Goal: Task Accomplishment & Management: Manage account settings

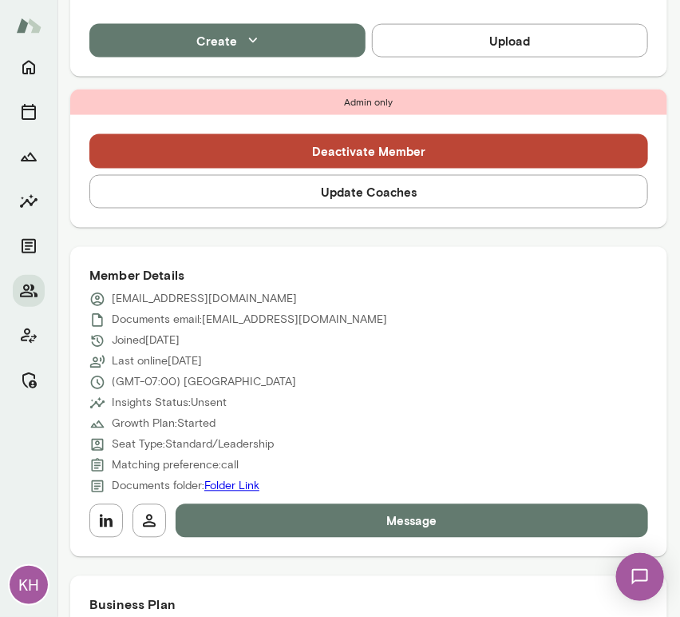
scroll to position [561, 0]
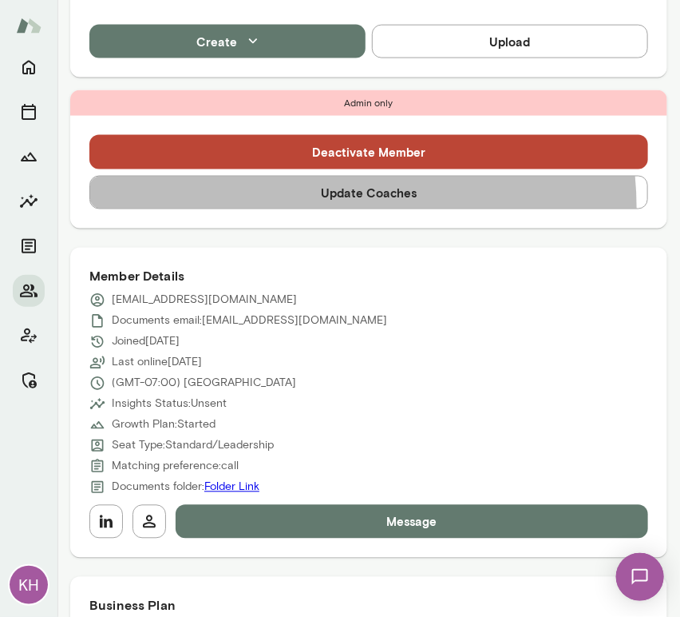
click at [305, 208] on button "Update Coaches" at bounding box center [368, 193] width 559 height 34
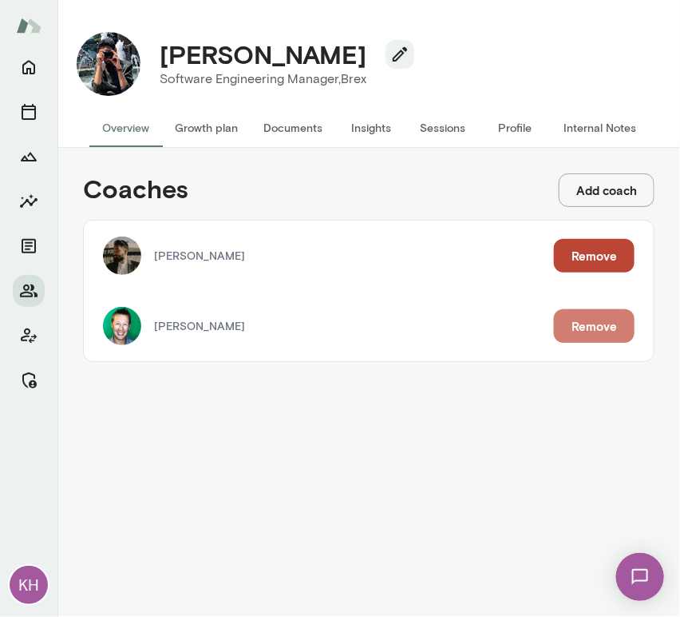
click at [591, 315] on button "Remove" at bounding box center [594, 326] width 81 height 34
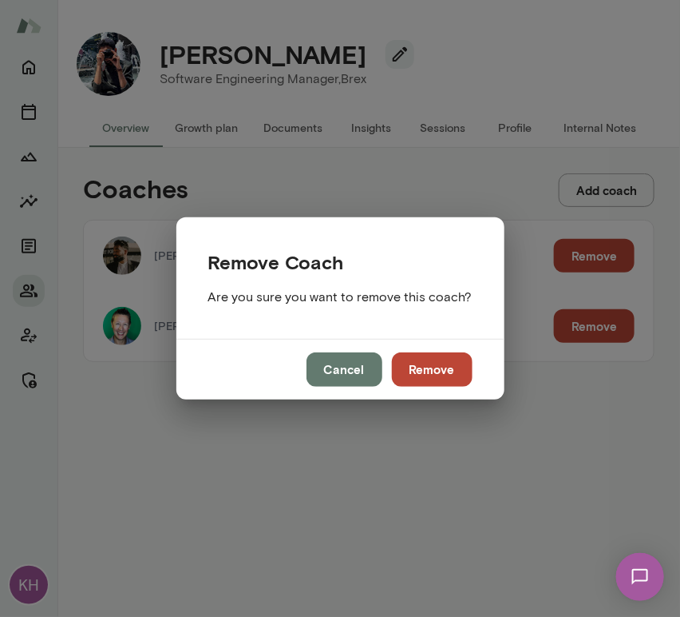
click at [407, 375] on button "Remove" at bounding box center [432, 369] width 81 height 34
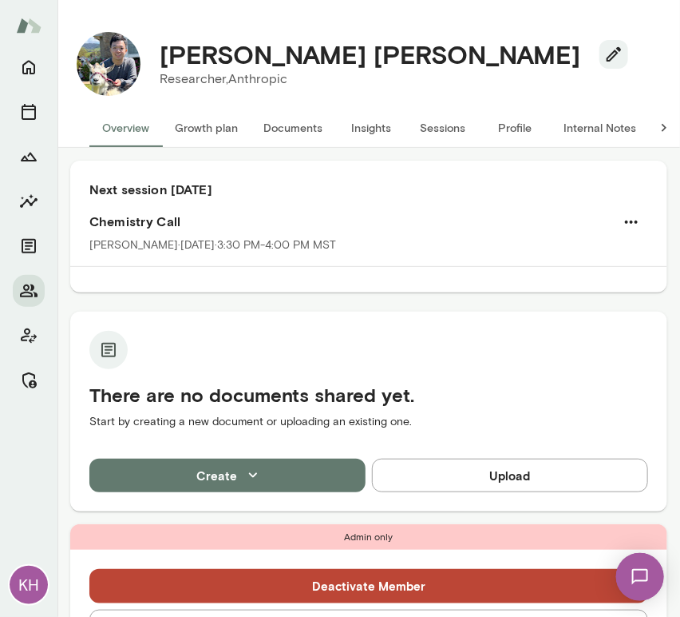
click at [439, 128] on button "Sessions" at bounding box center [443, 128] width 72 height 38
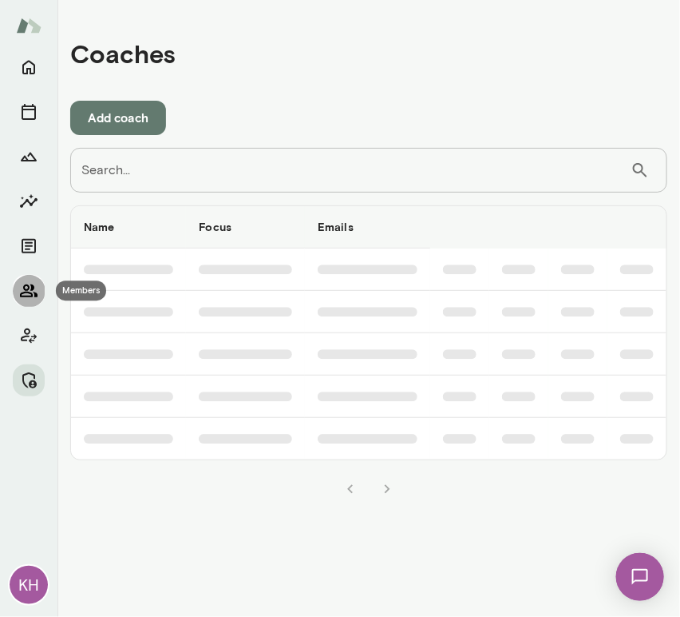
click at [32, 284] on icon "Members" at bounding box center [28, 290] width 19 height 19
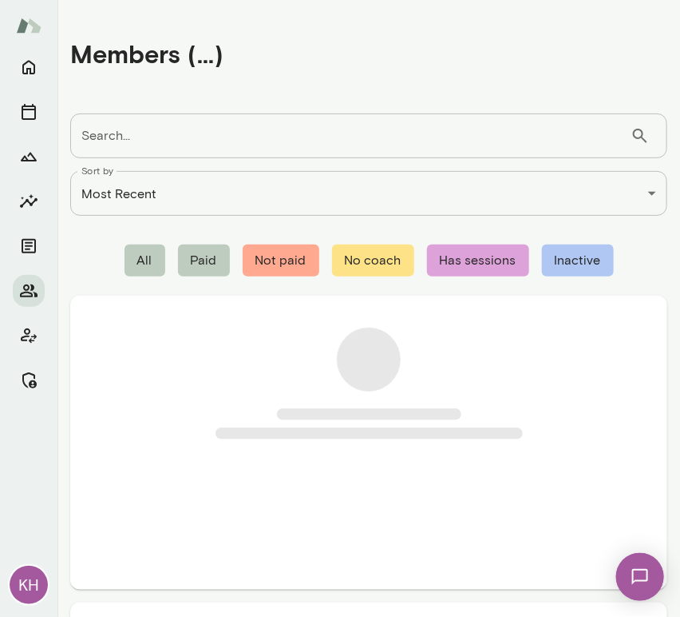
click at [140, 138] on input "Search..." at bounding box center [350, 135] width 561 height 45
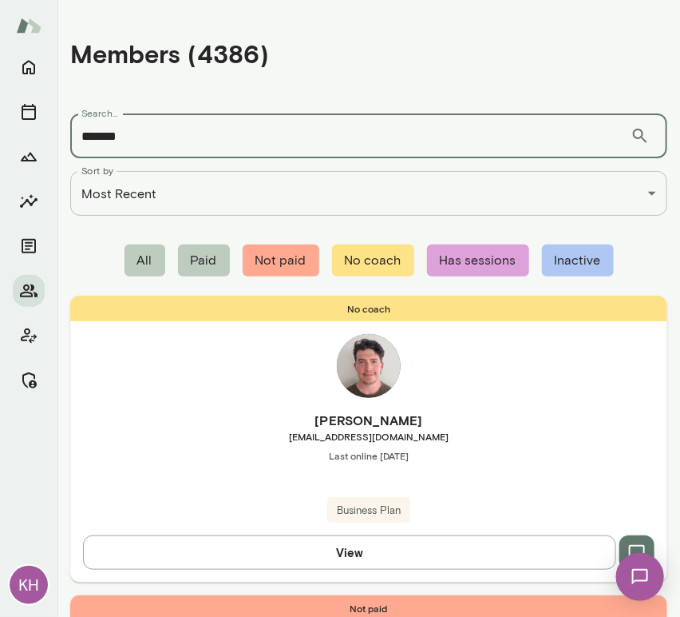
type input "*******"
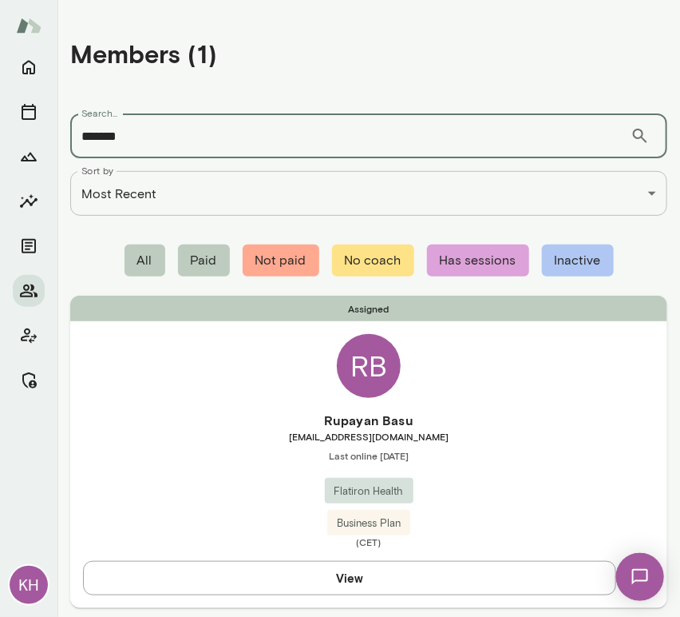
click at [172, 399] on div "Assigned RB Rupayan Basu [EMAIL_ADDRESS][DOMAIN_NAME] Last online [DATE] Flatir…" at bounding box center [368, 451] width 597 height 311
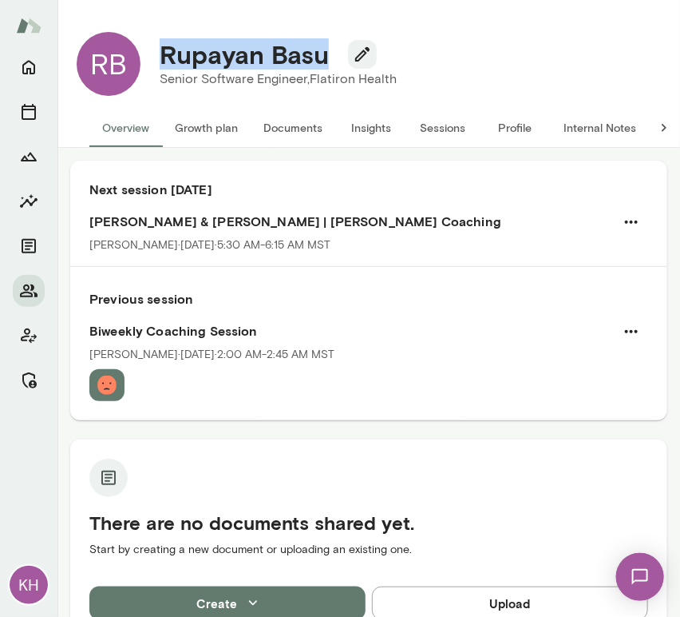
drag, startPoint x: 327, startPoint y: 50, endPoint x: 162, endPoint y: 50, distance: 165.3
click at [162, 50] on h4 "Rupayan Basu" at bounding box center [244, 54] width 169 height 30
copy h4 "Rupayan Basu"
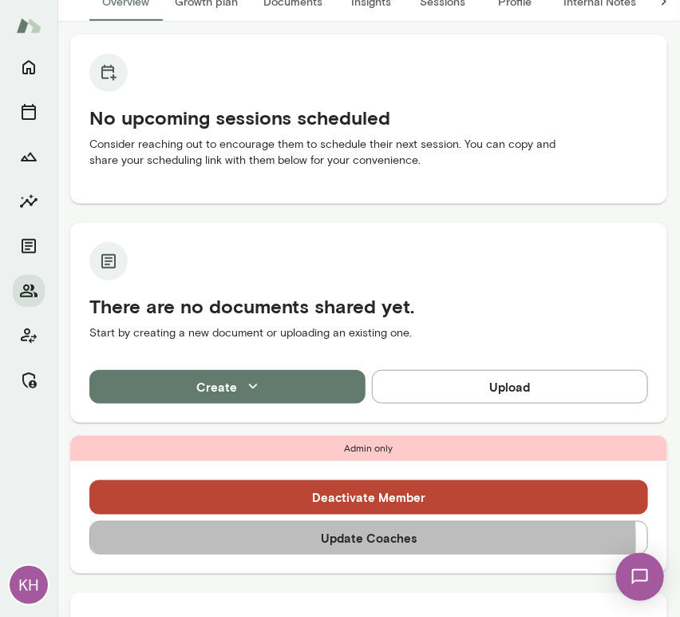
click at [314, 539] on button "Update Coaches" at bounding box center [368, 538] width 559 height 34
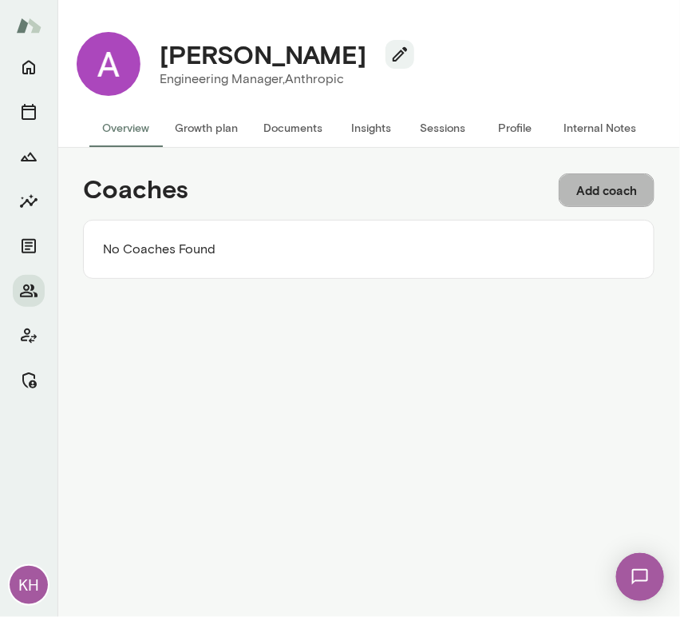
click at [601, 178] on button "Add coach" at bounding box center [607, 190] width 96 height 34
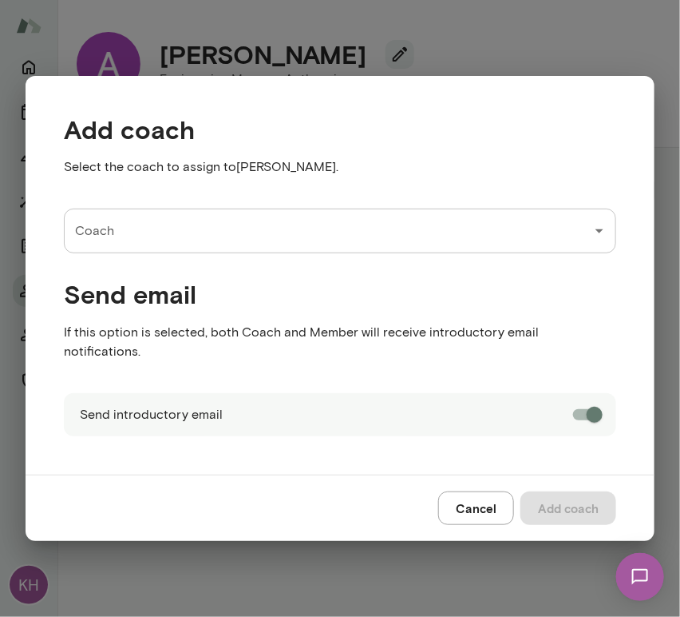
click at [202, 226] on input "Coach" at bounding box center [328, 231] width 514 height 30
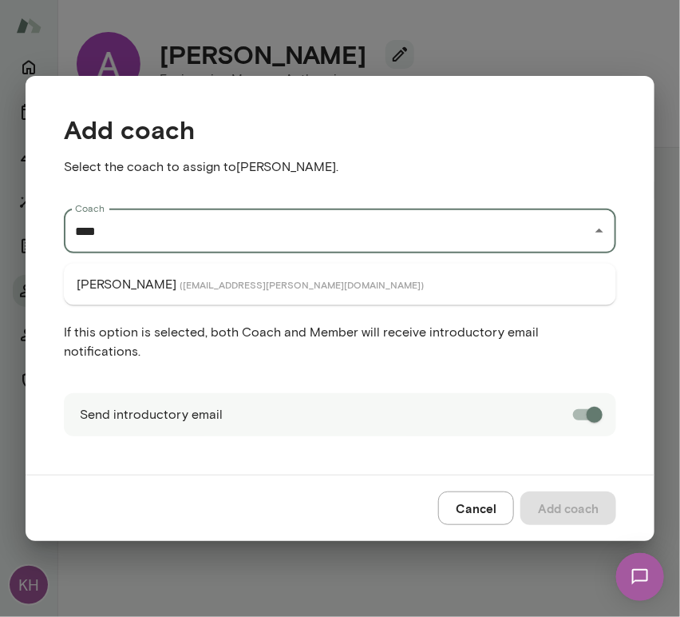
click at [200, 273] on li "Nancy Alsip ( nancyalsip@mento.co )" at bounding box center [340, 284] width 553 height 29
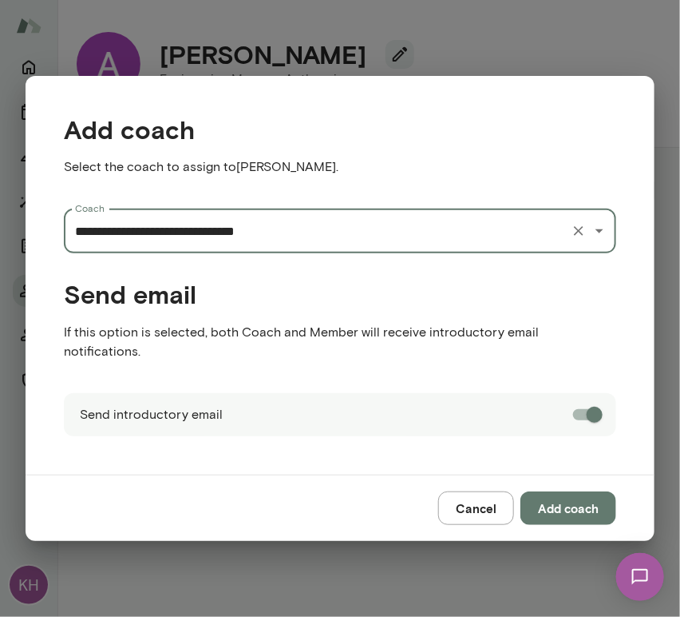
type input "**********"
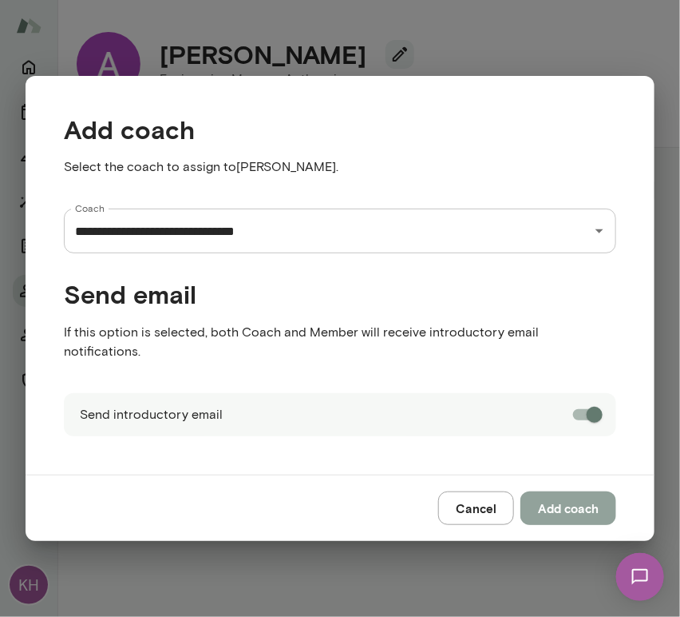
click at [573, 503] on button "Add coach" at bounding box center [569, 508] width 96 height 34
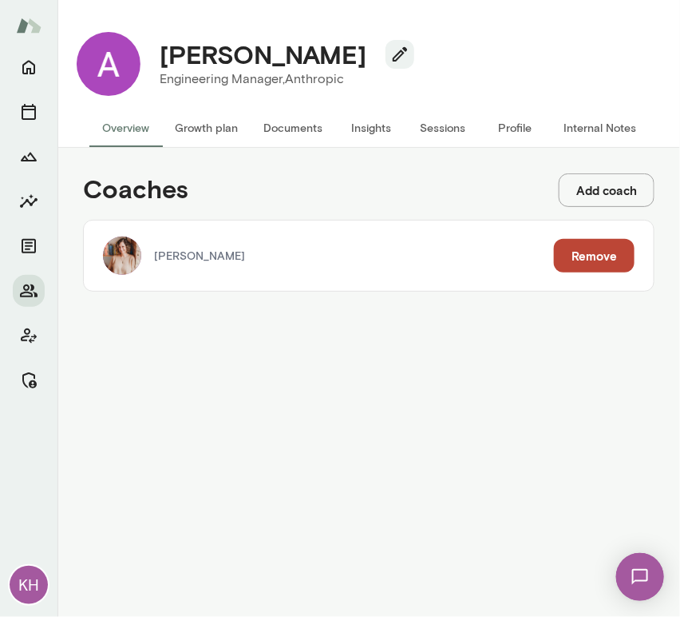
click at [575, 182] on button "Add coach" at bounding box center [607, 190] width 96 height 34
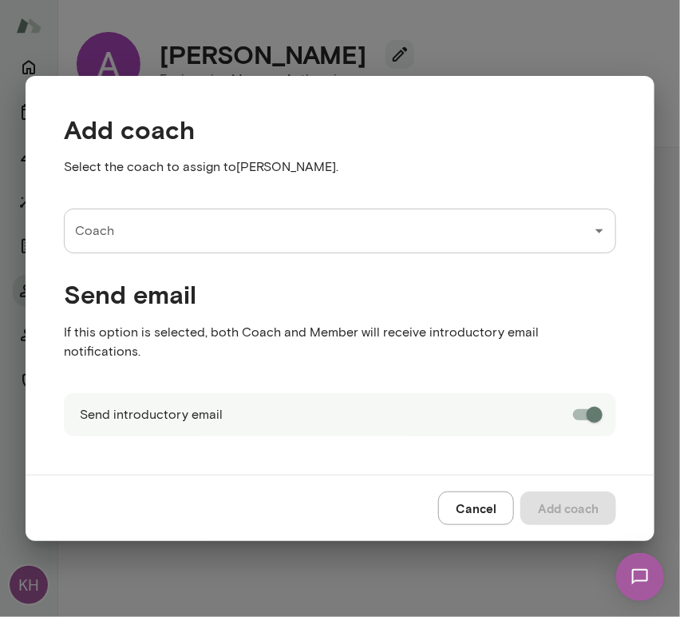
click at [151, 235] on input "Coach" at bounding box center [328, 231] width 514 height 30
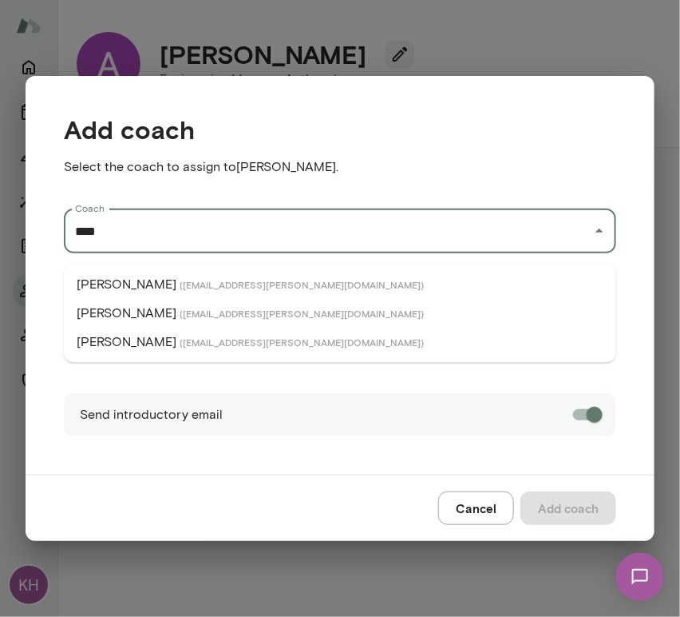
click at [180, 337] on span "( ryantang@mento.co )" at bounding box center [302, 341] width 244 height 13
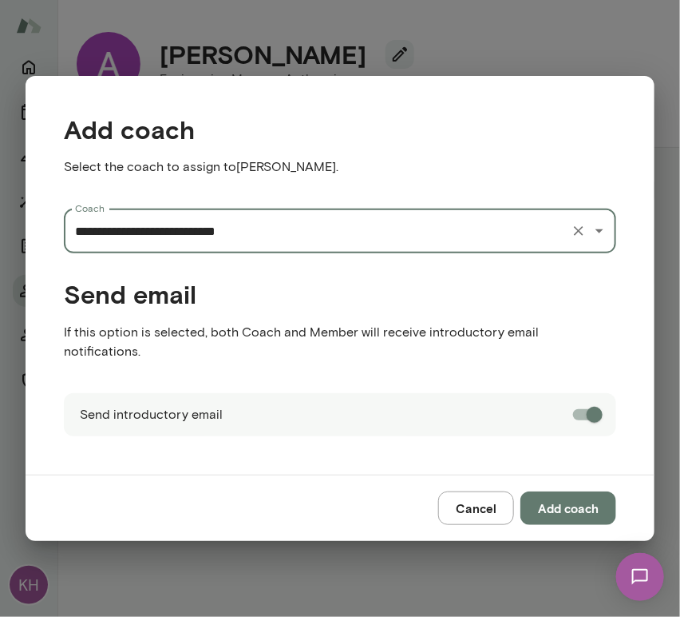
type input "**********"
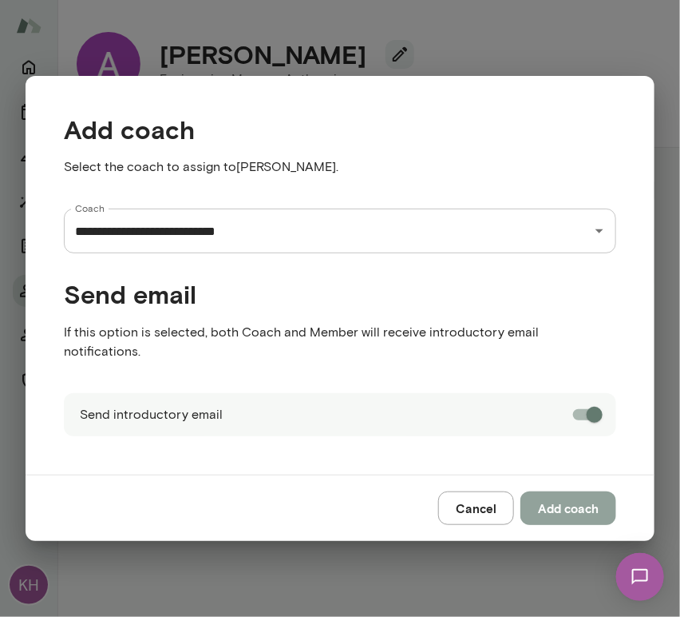
click at [558, 491] on button "Add coach" at bounding box center [569, 508] width 96 height 34
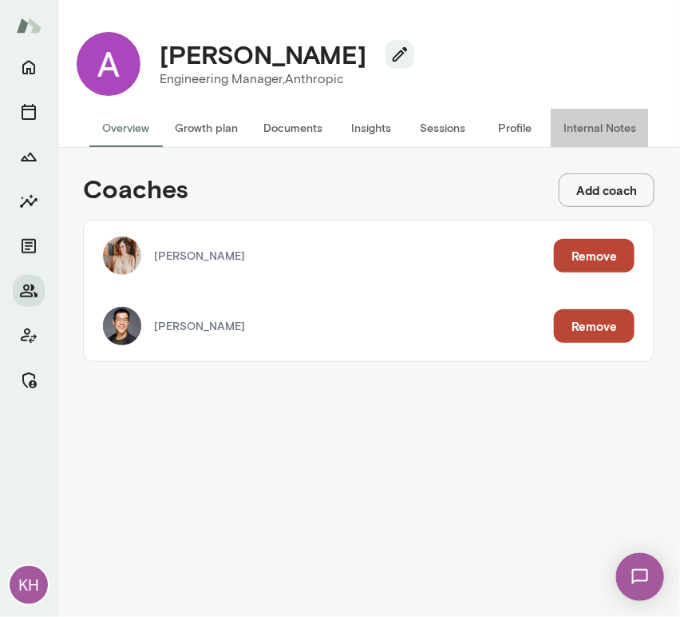
click at [596, 120] on button "Internal Notes" at bounding box center [600, 128] width 98 height 38
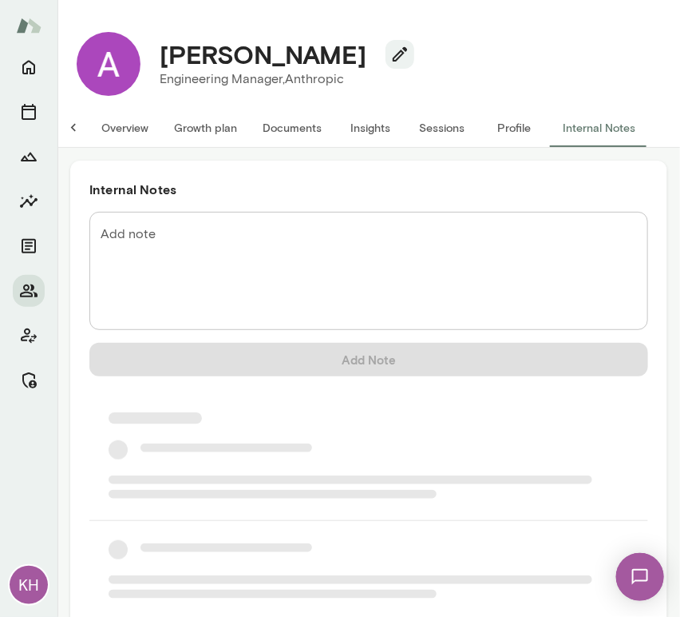
scroll to position [0, 13]
click at [153, 259] on textarea "Add note" at bounding box center [369, 271] width 537 height 92
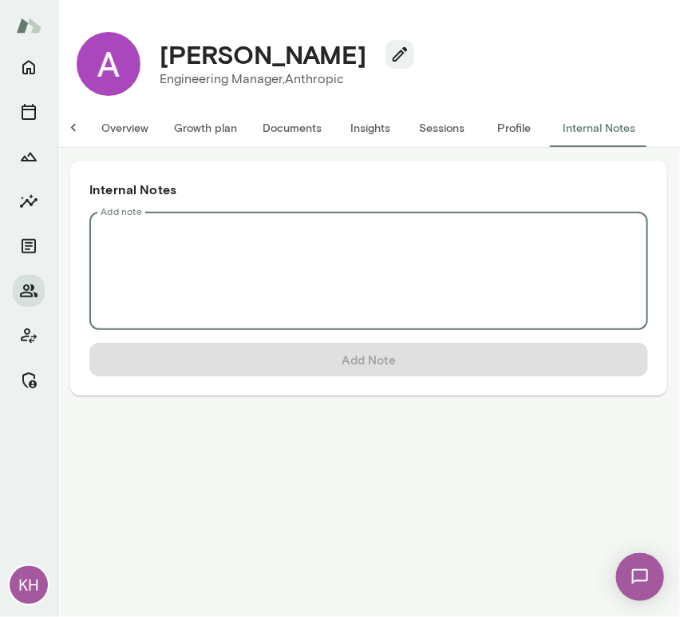
scroll to position [0, 0]
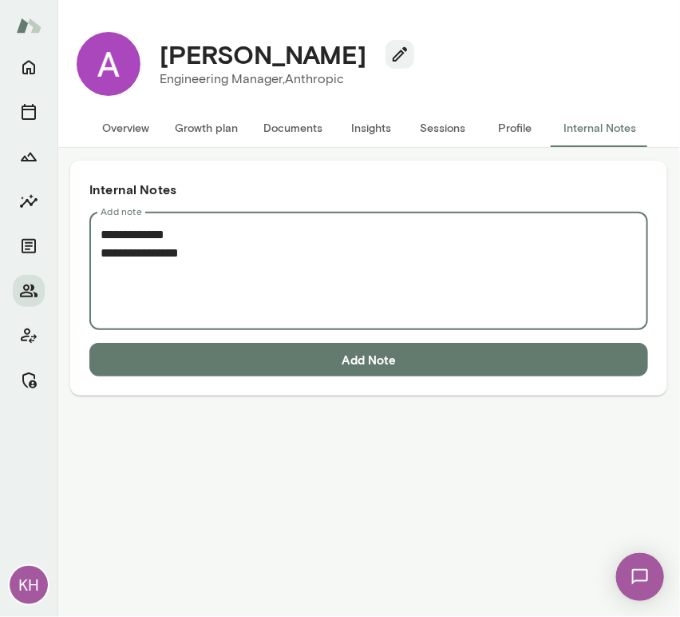
paste textarea "**********"
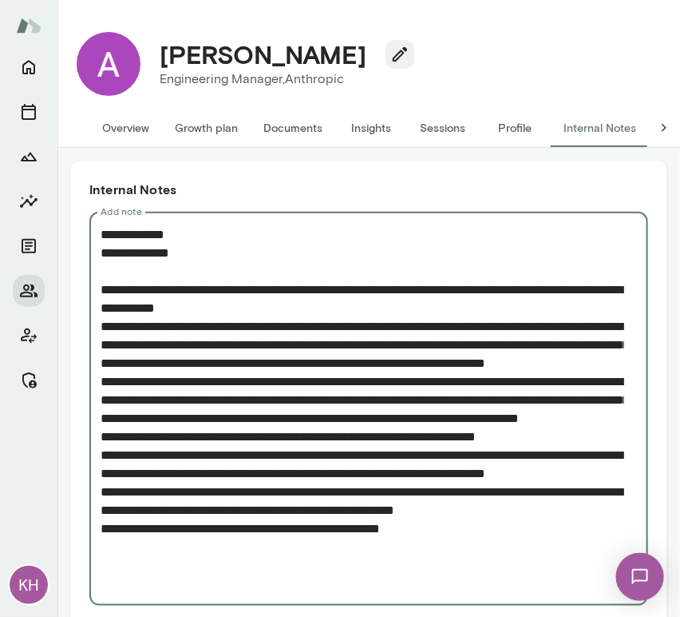
scroll to position [66, 0]
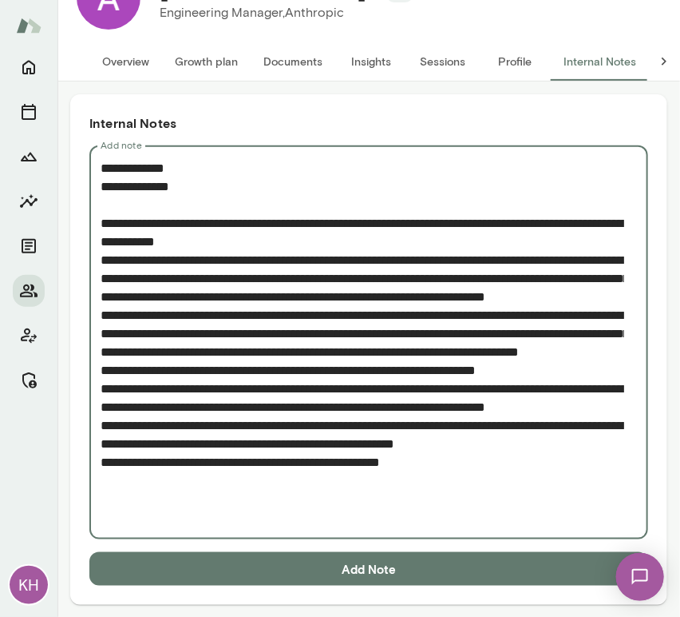
type textarea "**********"
click at [302, 570] on button "Add Note" at bounding box center [368, 569] width 559 height 34
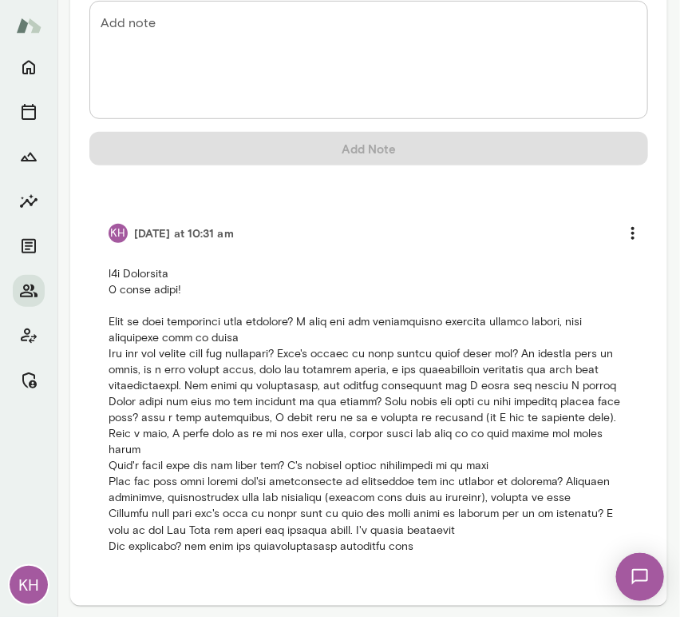
scroll to position [0, 0]
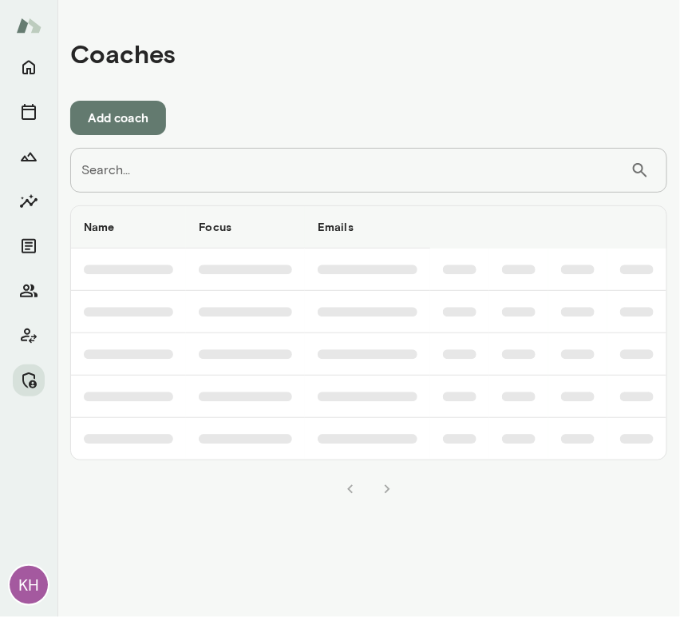
click at [111, 177] on input "Search..." at bounding box center [350, 170] width 561 height 45
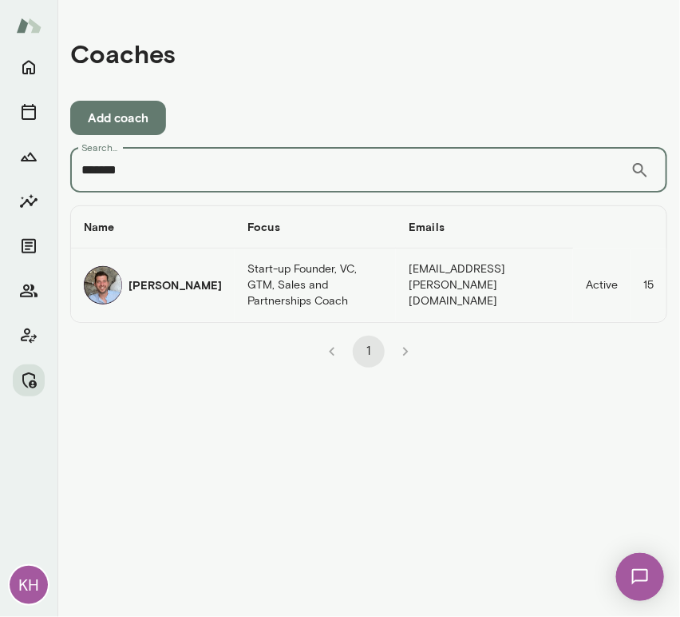
type input "*******"
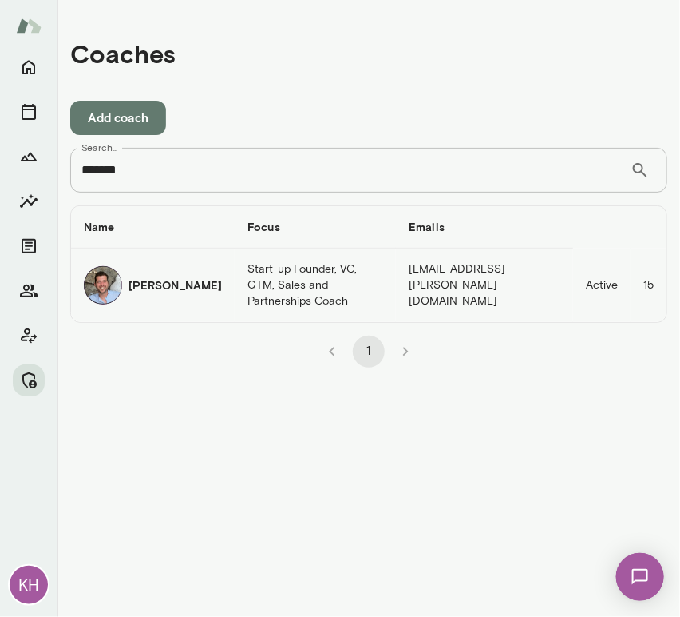
click at [121, 280] on img "coaches table" at bounding box center [103, 285] width 38 height 38
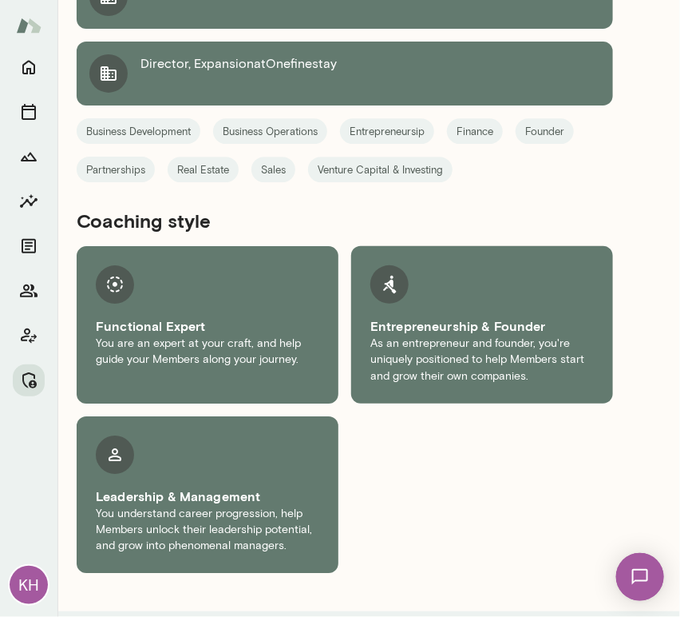
scroll to position [1417, 0]
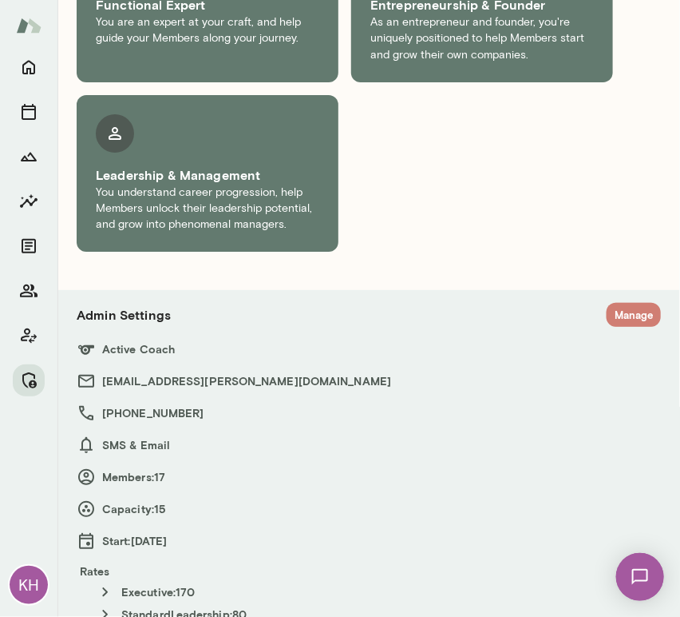
click at [610, 305] on button "Manage" at bounding box center [634, 315] width 54 height 25
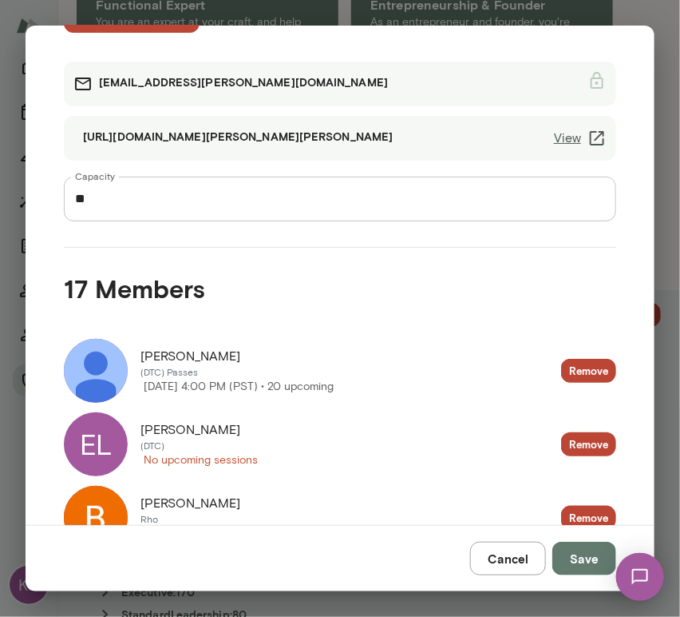
scroll to position [117, 0]
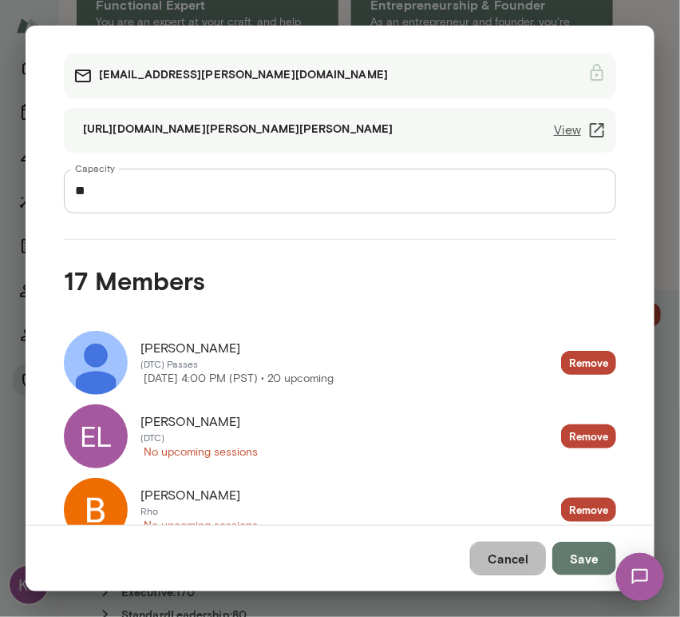
click at [518, 555] on button "Cancel" at bounding box center [508, 559] width 76 height 34
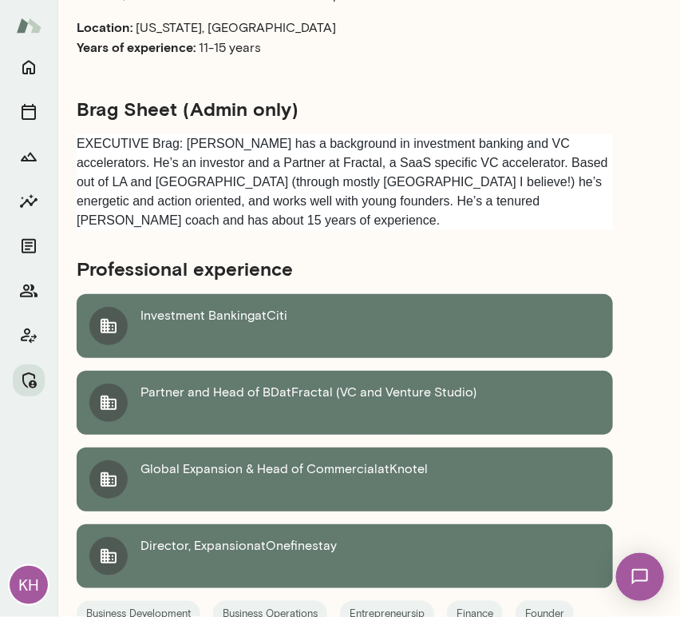
scroll to position [125, 0]
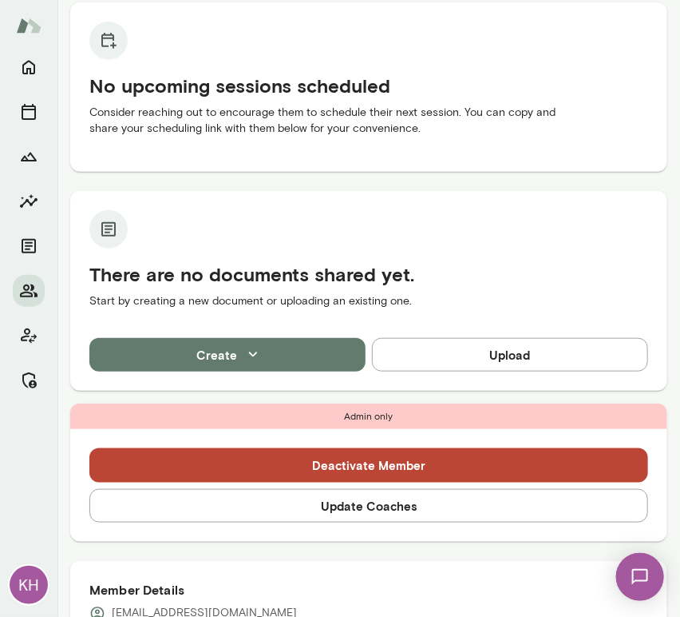
scroll to position [161, 0]
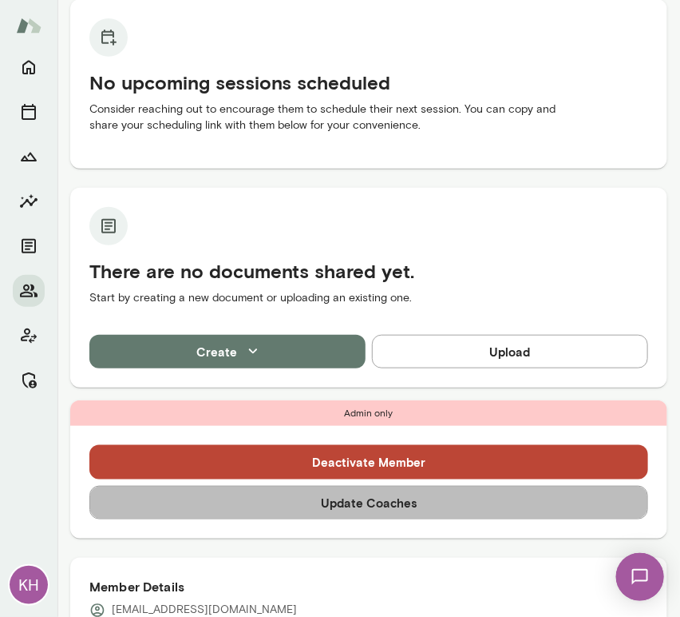
click at [373, 516] on button "Update Coaches" at bounding box center [368, 503] width 559 height 34
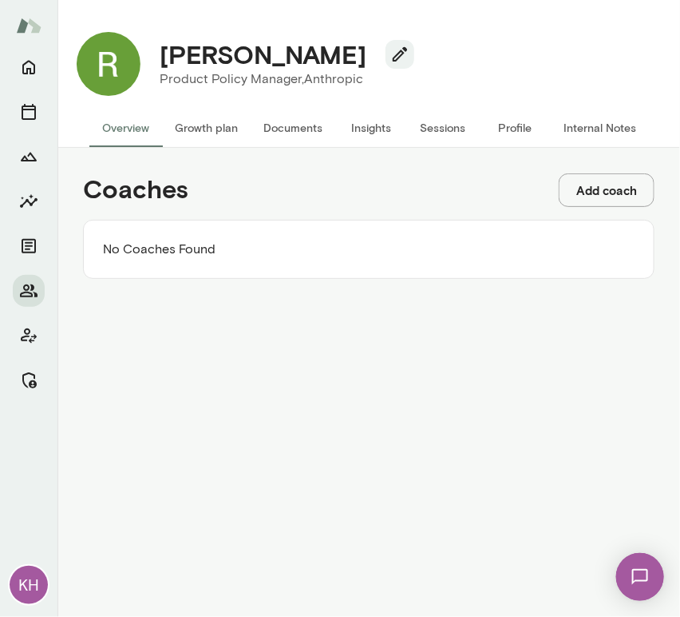
click at [569, 194] on button "Add coach" at bounding box center [607, 190] width 96 height 34
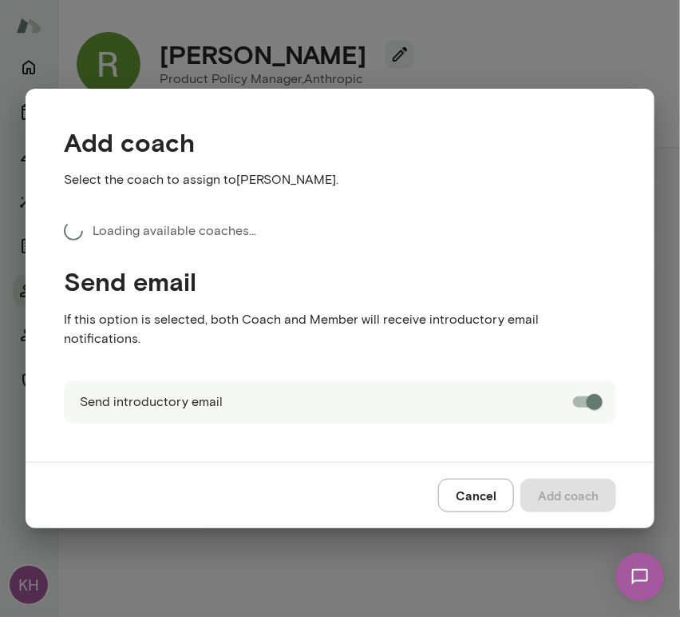
click at [569, 189] on p "Select the coach to assign to Ryn Linthicum ." at bounding box center [340, 179] width 553 height 19
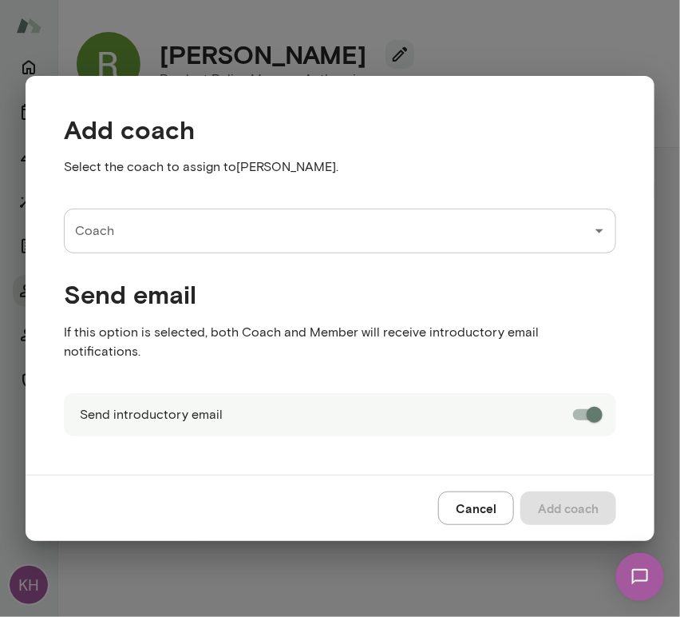
click at [196, 240] on input "Coach" at bounding box center [328, 231] width 514 height 30
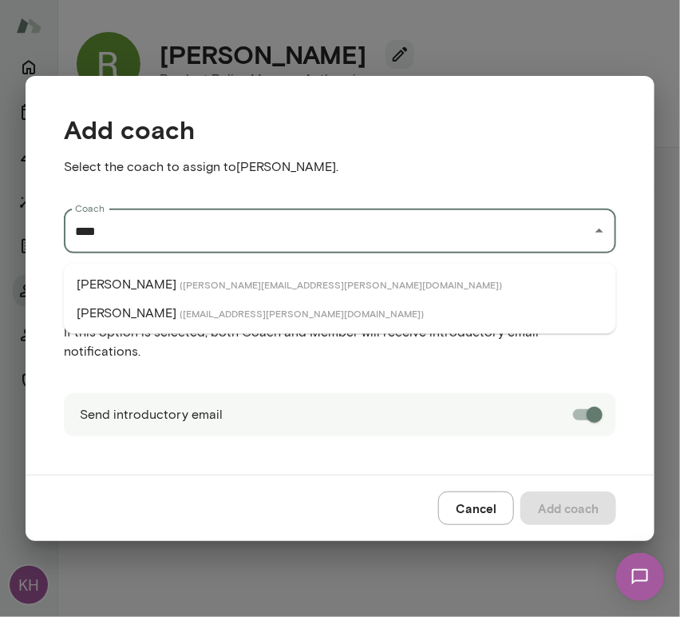
click at [177, 303] on p "Mike Valdez Landeros" at bounding box center [127, 312] width 100 height 19
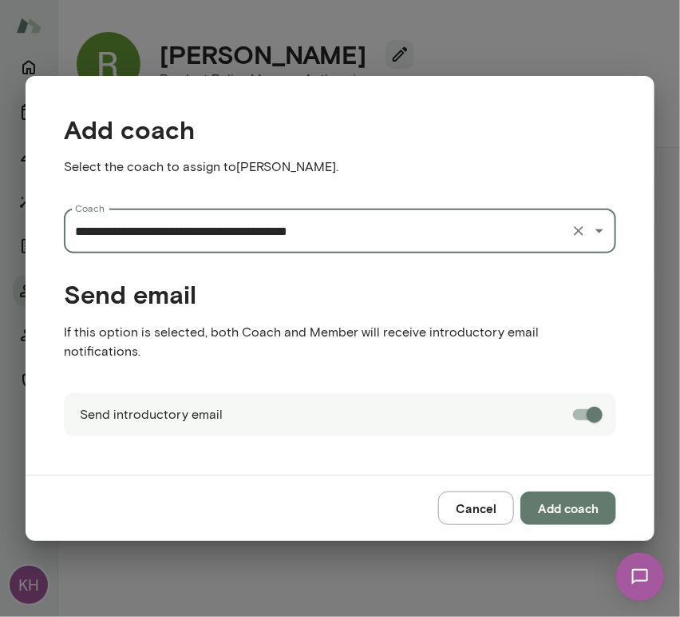
type input "**********"
click at [570, 495] on button "Add coach" at bounding box center [569, 508] width 96 height 34
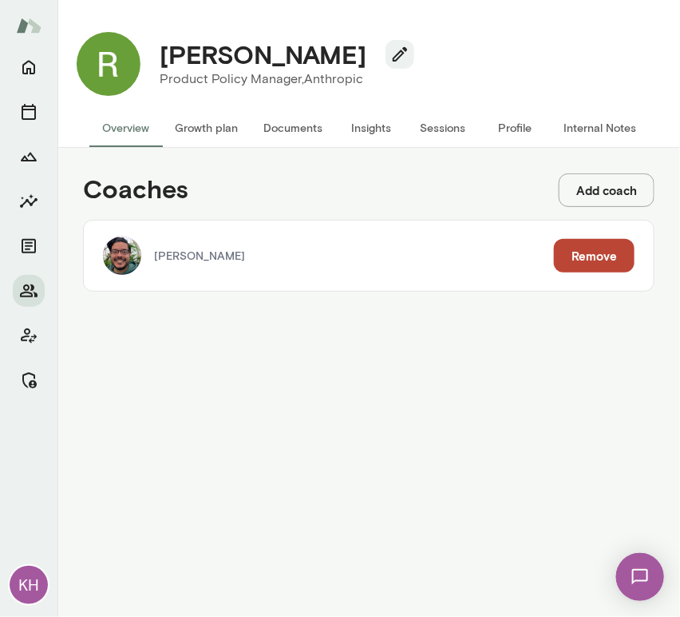
click at [596, 184] on button "Add coach" at bounding box center [607, 190] width 96 height 34
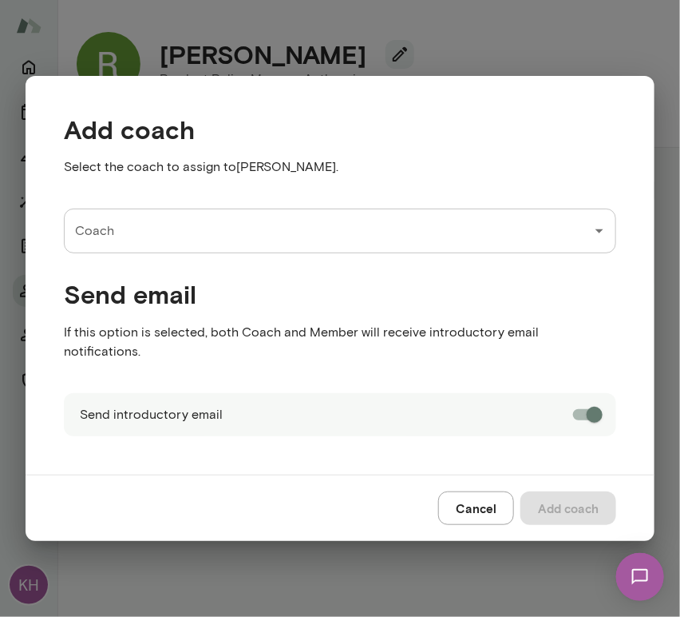
click at [102, 234] on div "Coach Coach" at bounding box center [340, 230] width 553 height 45
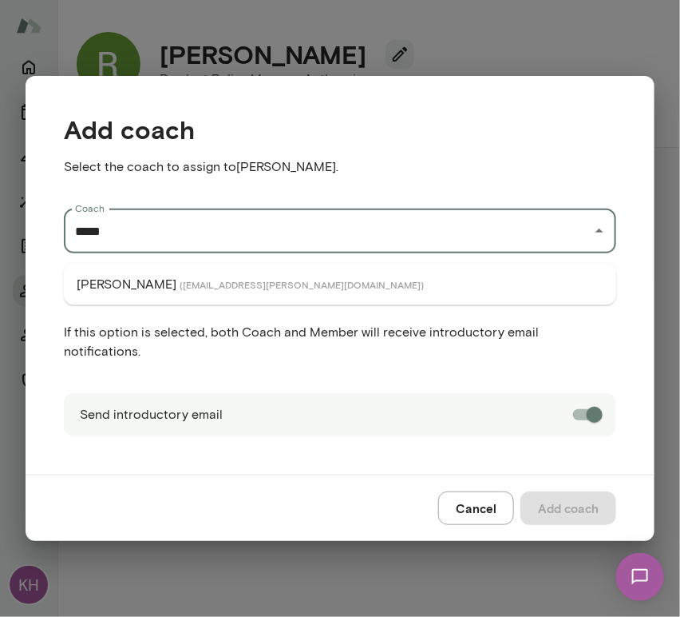
click at [128, 294] on li "Fiona Nodar ( fionanodar@mento.co )" at bounding box center [340, 284] width 553 height 29
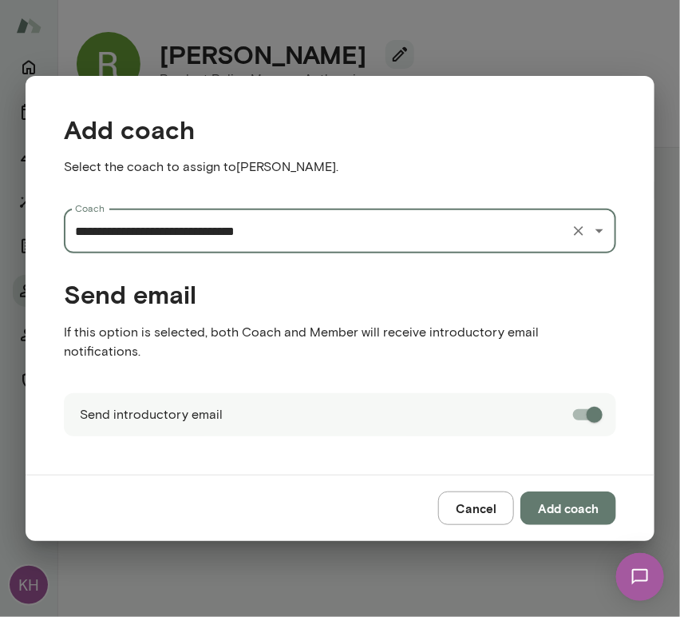
type input "**********"
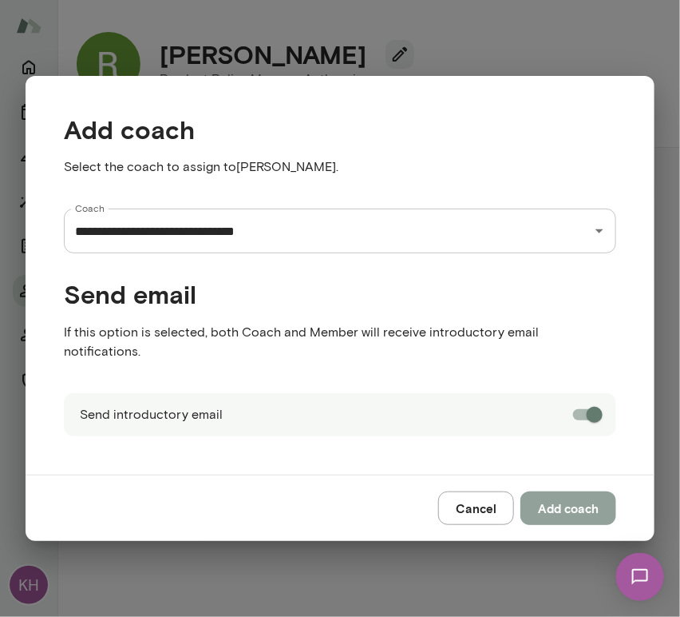
click at [565, 499] on button "Add coach" at bounding box center [569, 508] width 96 height 34
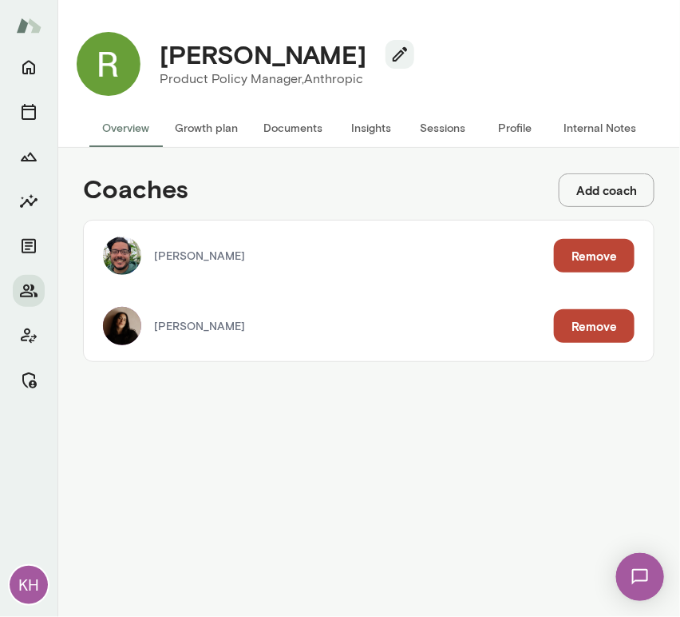
click at [606, 134] on button "Internal Notes" at bounding box center [600, 128] width 98 height 38
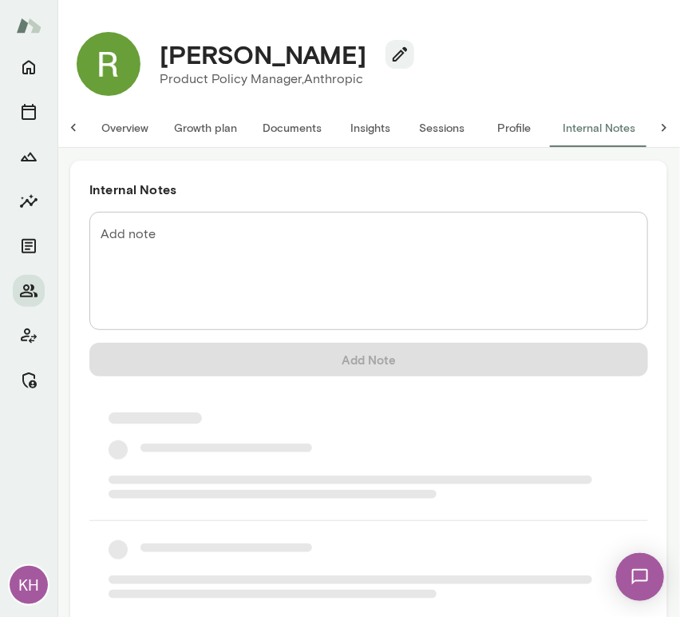
scroll to position [0, 13]
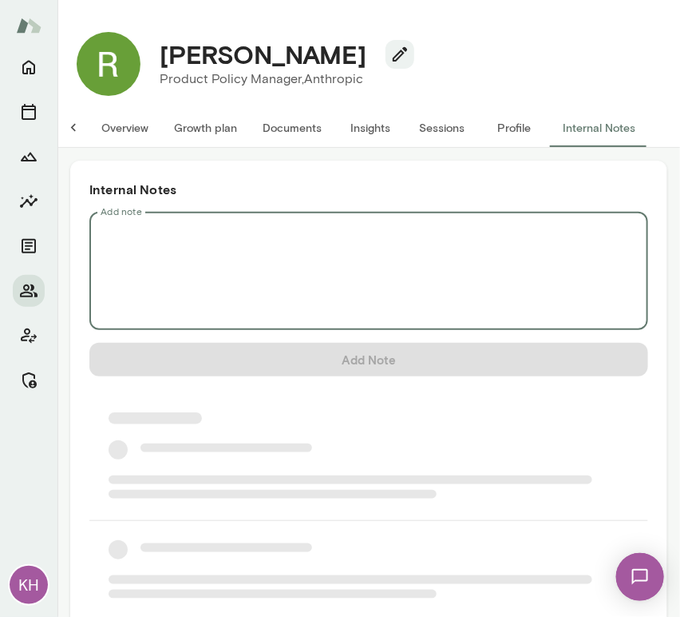
click at [250, 229] on textarea "Add note" at bounding box center [369, 271] width 537 height 92
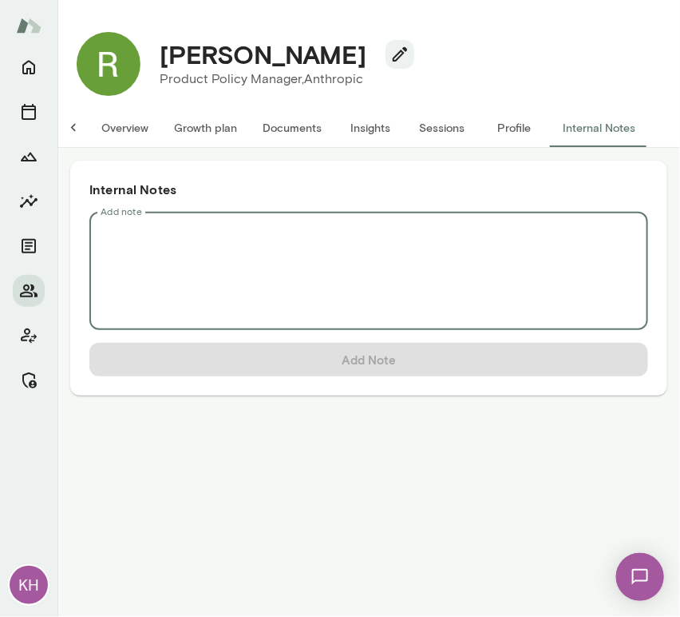
scroll to position [0, 0]
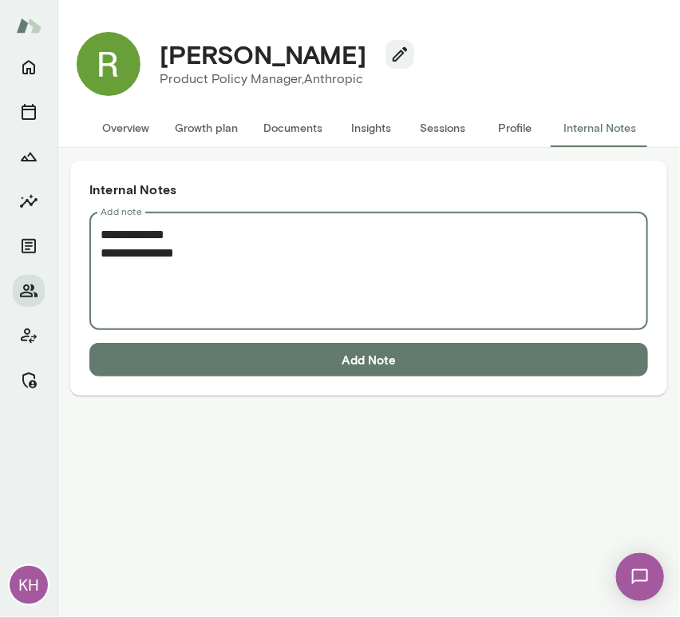
paste textarea "**********"
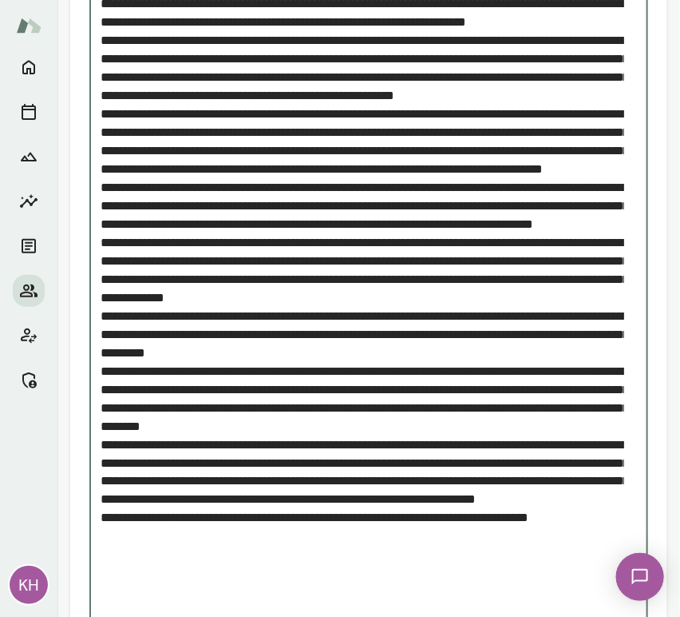
scroll to position [379, 0]
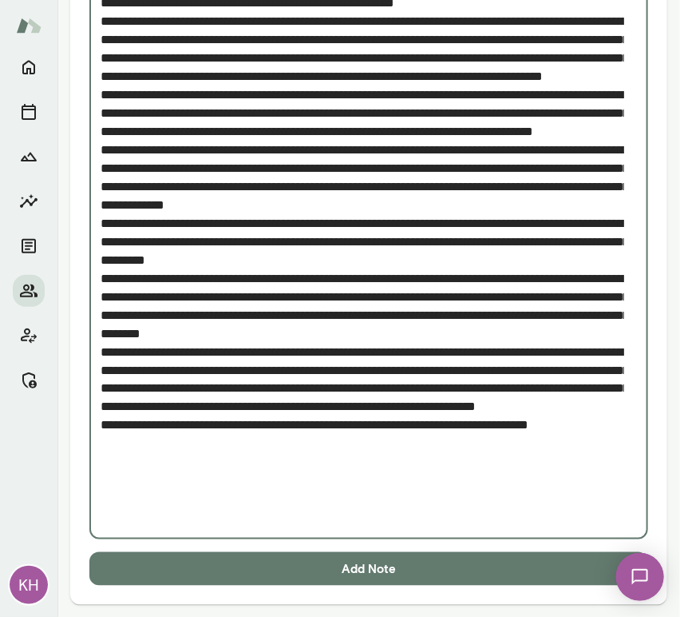
type textarea "**********"
click at [288, 567] on button "Add Note" at bounding box center [368, 569] width 559 height 34
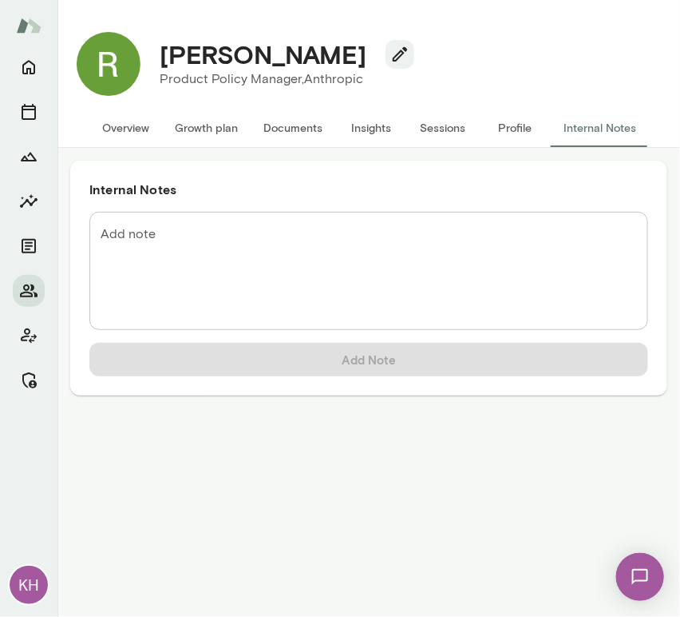
scroll to position [0, 0]
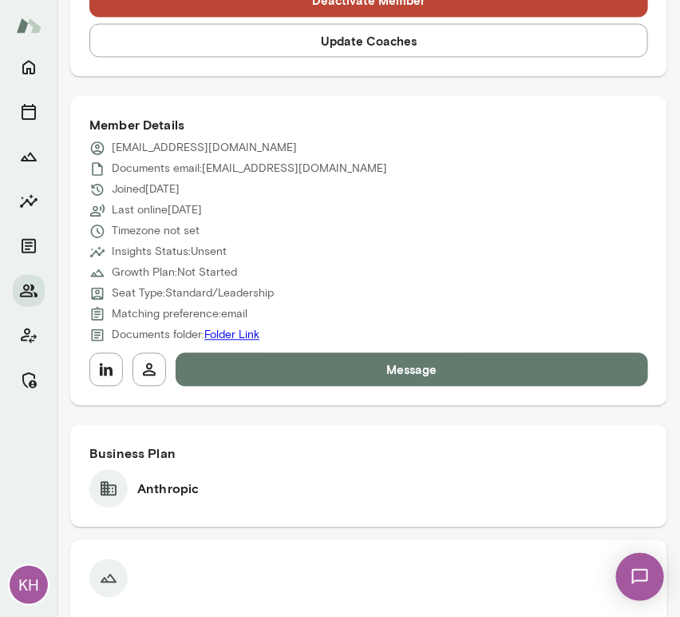
scroll to position [609, 0]
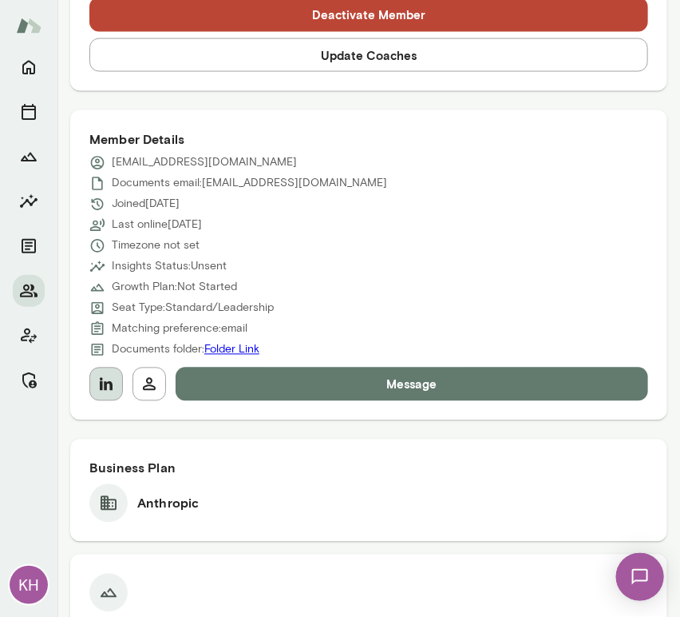
click at [104, 383] on icon "button" at bounding box center [106, 384] width 13 height 13
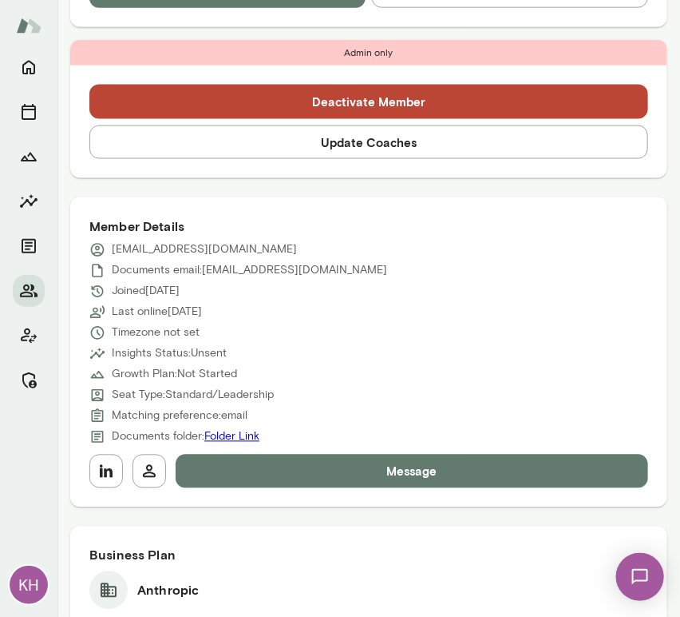
scroll to position [524, 0]
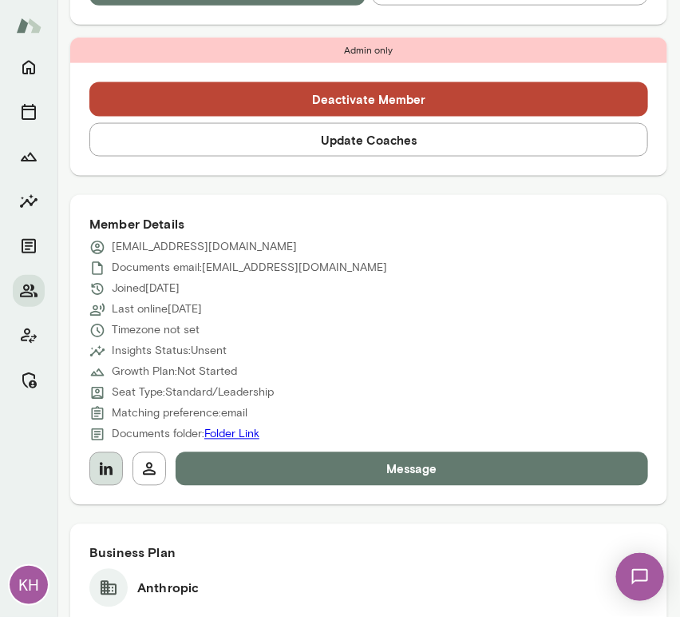
click at [113, 464] on icon "button" at bounding box center [106, 468] width 19 height 19
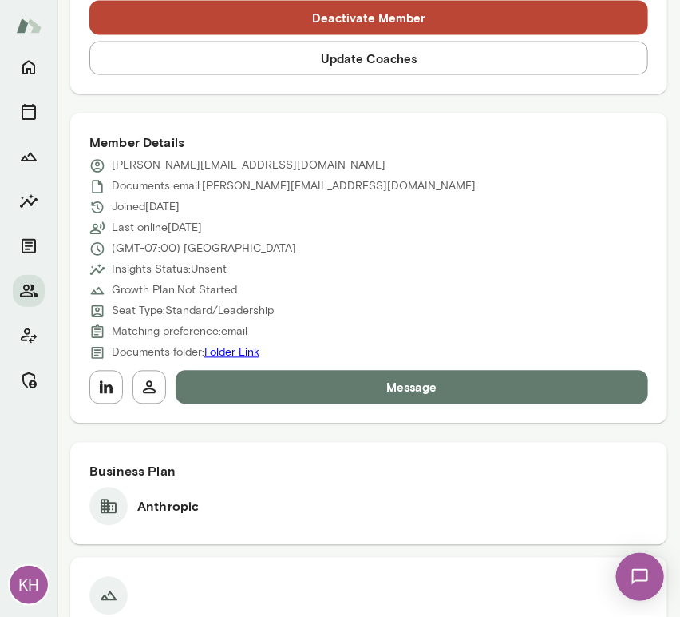
scroll to position [604, 0]
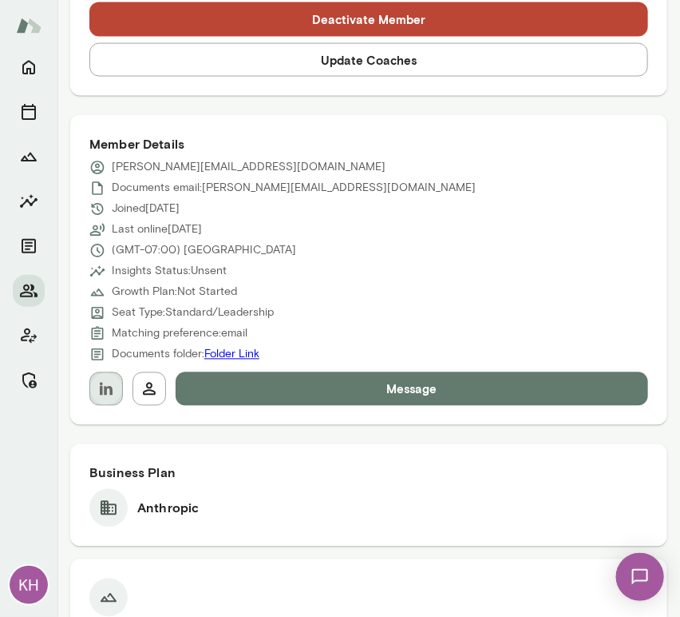
click at [117, 401] on button "button" at bounding box center [106, 389] width 34 height 34
